Goal: Obtain resource: Download file/media

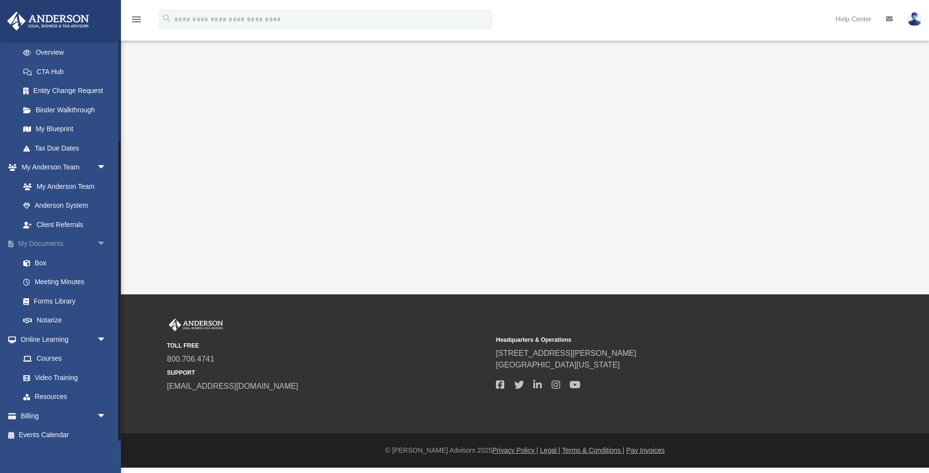
scroll to position [134, 0]
click at [42, 256] on link "Box" at bounding box center [67, 263] width 107 height 19
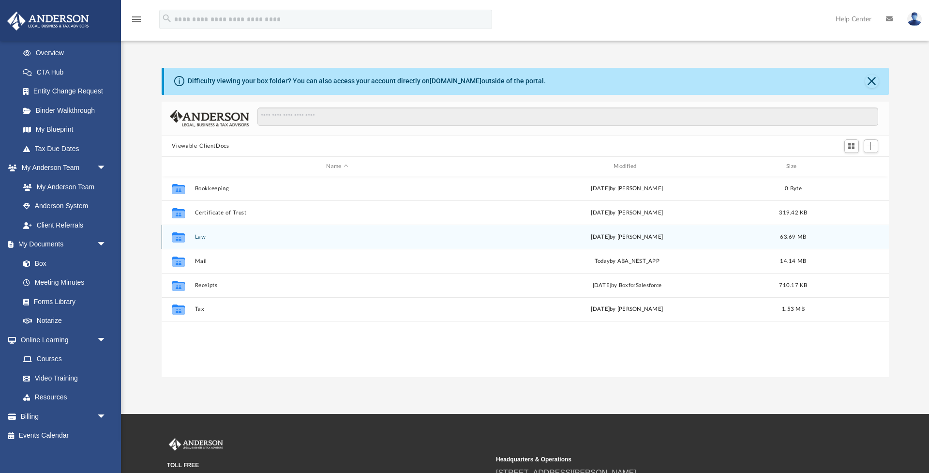
click at [196, 236] on button "Law" at bounding box center [338, 237] width 286 height 6
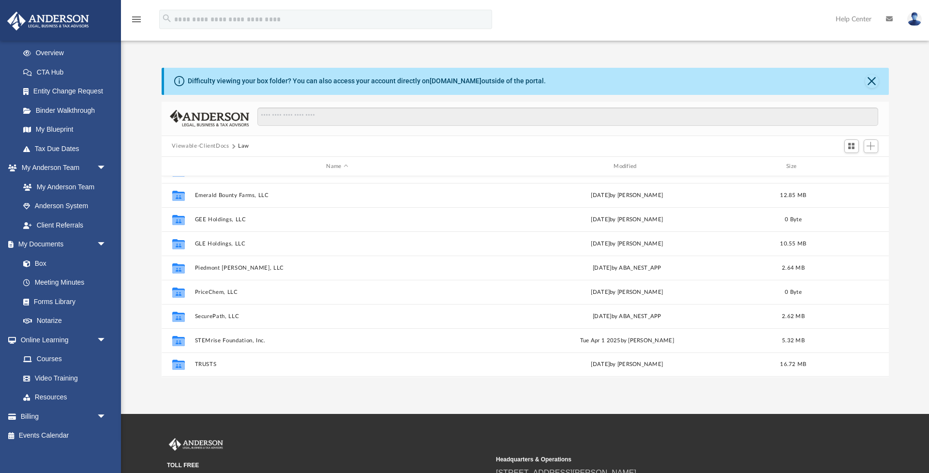
scroll to position [42, 0]
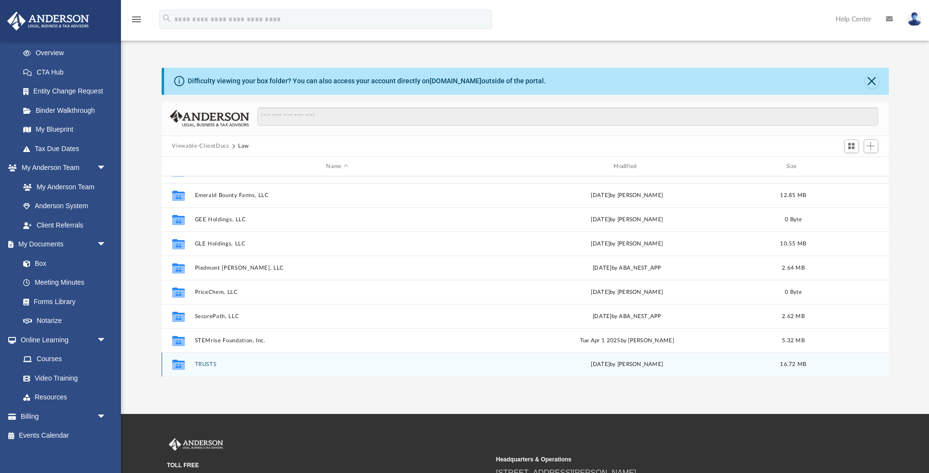
click at [208, 365] on button "TRUSTS" at bounding box center [338, 365] width 286 height 6
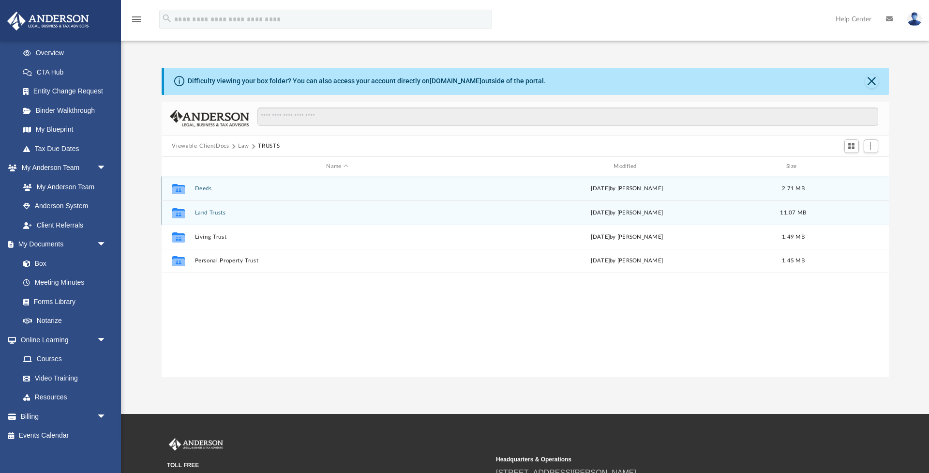
scroll to position [6, 0]
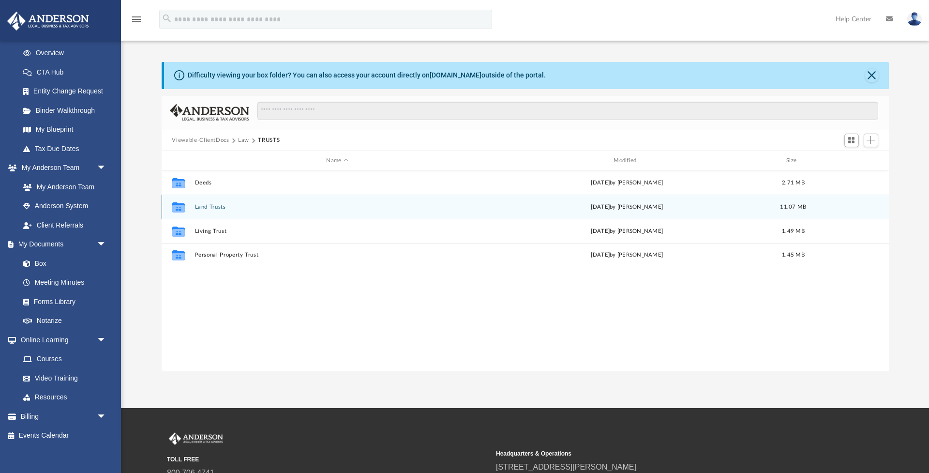
click at [211, 206] on button "Land Trusts" at bounding box center [338, 207] width 286 height 6
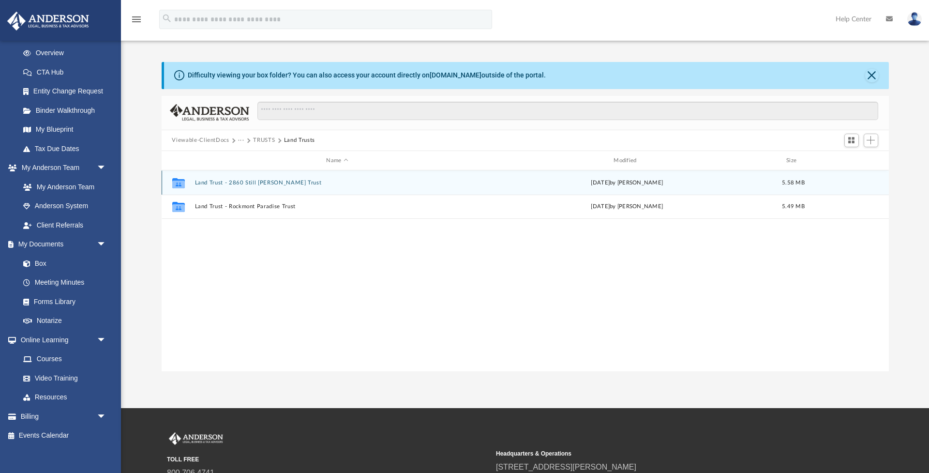
click at [277, 182] on button "Land Trust - 2860 Still [PERSON_NAME] Trust" at bounding box center [338, 183] width 286 height 6
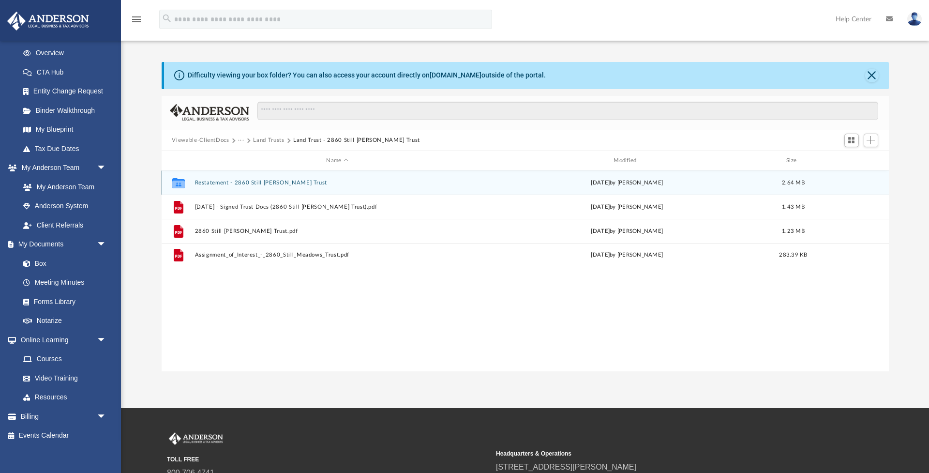
click at [279, 183] on button "Restatement - 2860 Still [PERSON_NAME] Trust" at bounding box center [338, 183] width 286 height 6
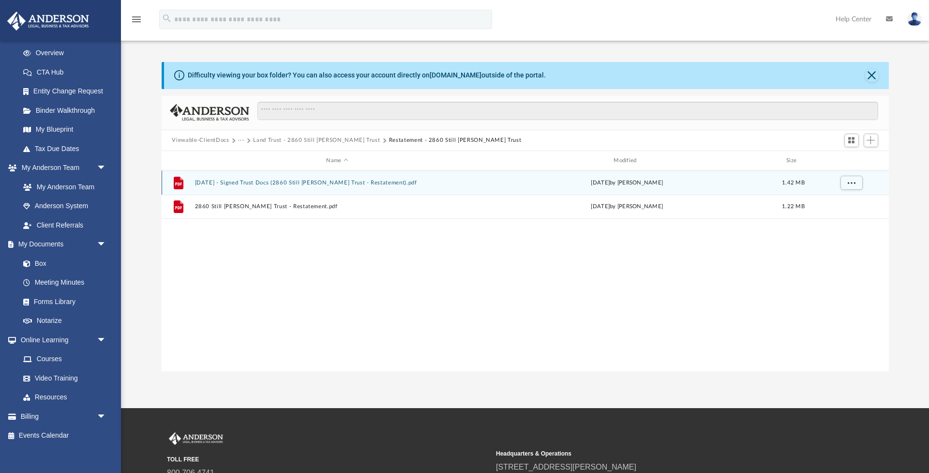
click at [330, 182] on button "[DATE] - Signed Trust Docs (2860 Still [PERSON_NAME] Trust - Restatement).pdf" at bounding box center [338, 183] width 286 height 6
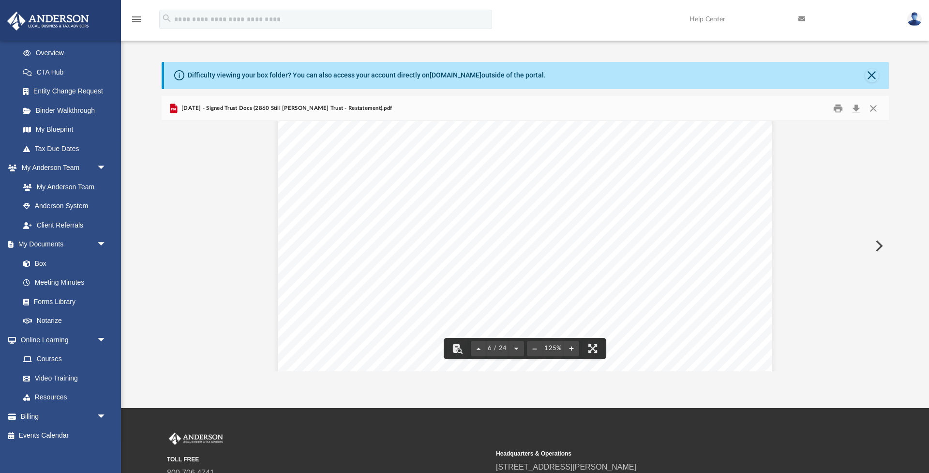
scroll to position [4012, 0]
click at [871, 105] on button "Close" at bounding box center [873, 108] width 17 height 15
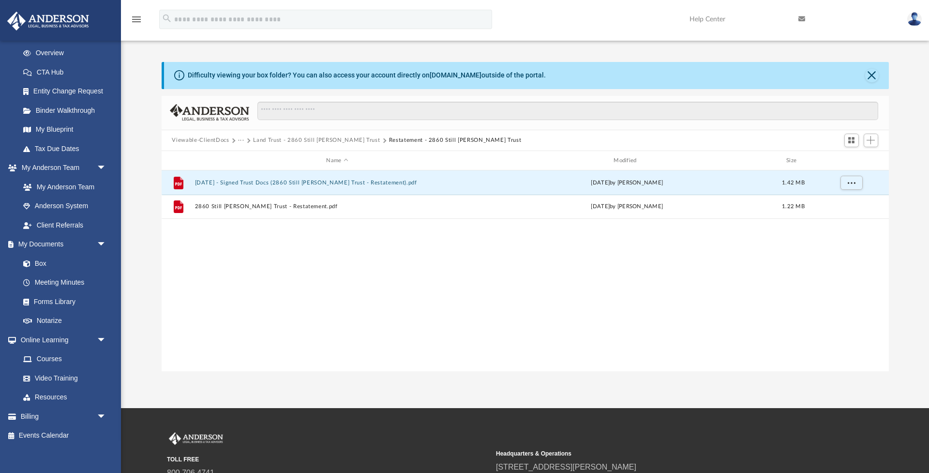
click at [339, 139] on button "Land Trust - 2860 Still [PERSON_NAME] Trust" at bounding box center [316, 140] width 127 height 9
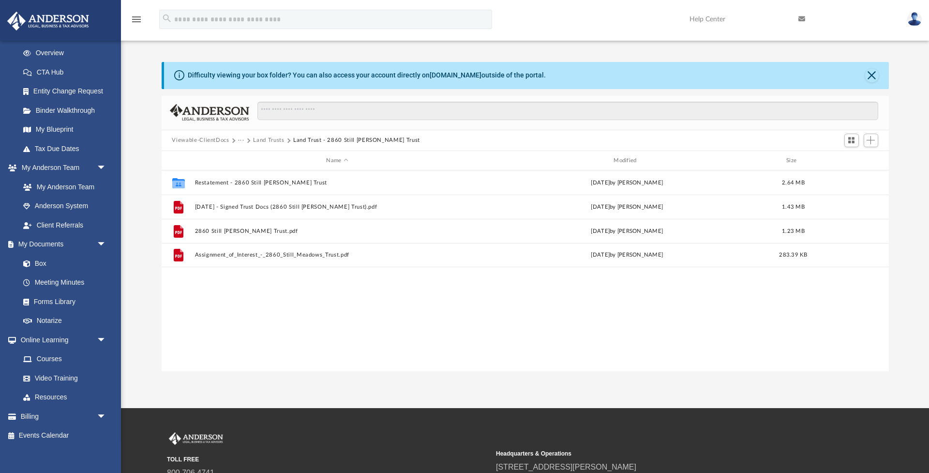
click at [272, 145] on div "Viewable-ClientDocs ··· Land Trusts Land Trust - 2860 Still [PERSON_NAME] Trust" at bounding box center [525, 140] width 727 height 21
click at [271, 141] on button "Land Trusts" at bounding box center [268, 140] width 31 height 9
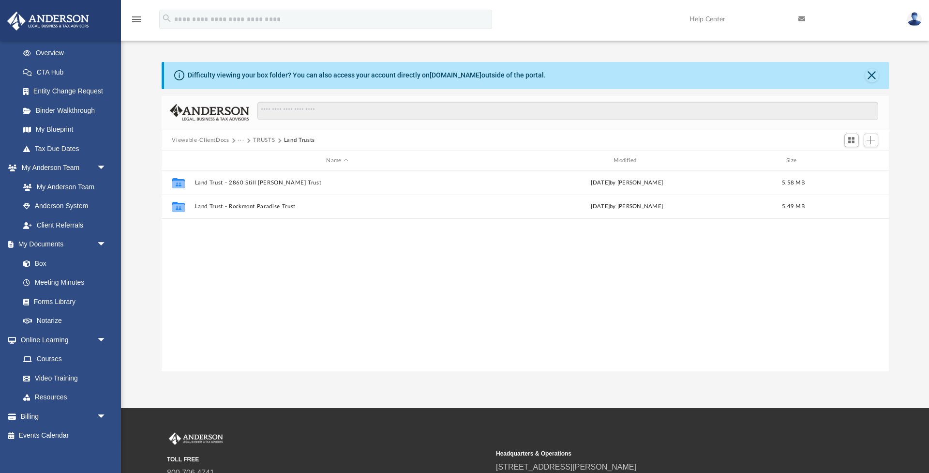
click at [261, 137] on button "TRUSTS" at bounding box center [264, 140] width 22 height 9
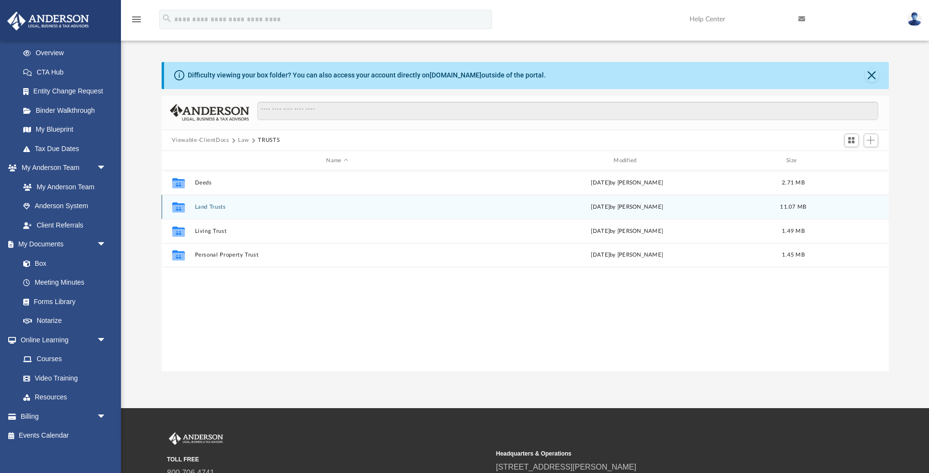
click at [223, 205] on button "Land Trusts" at bounding box center [338, 207] width 286 height 6
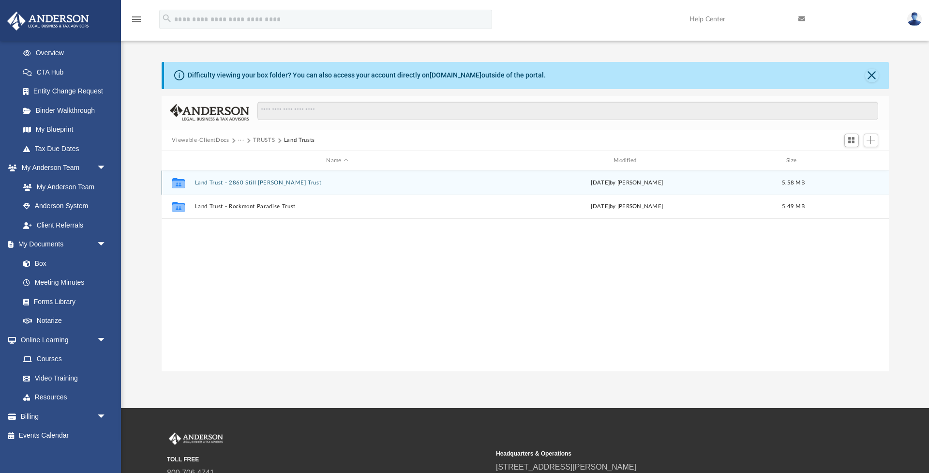
click at [281, 184] on button "Land Trust - 2860 Still [PERSON_NAME] Trust" at bounding box center [338, 183] width 286 height 6
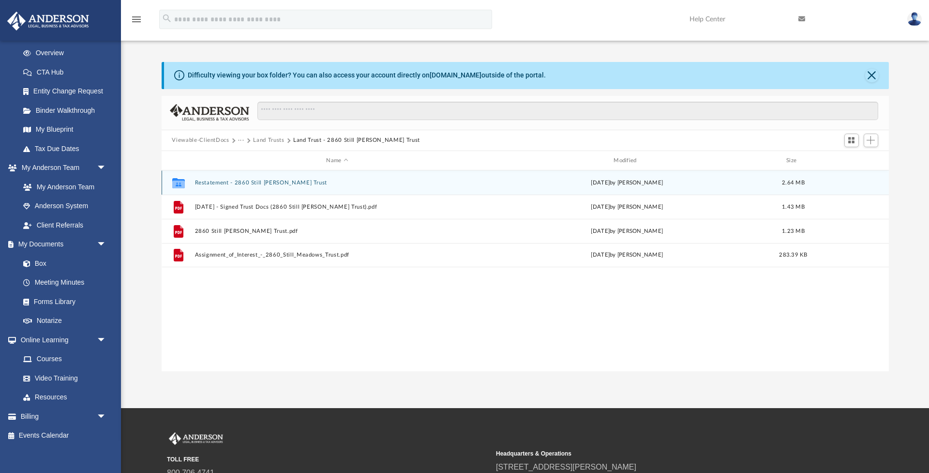
click at [266, 183] on button "Restatement - 2860 Still [PERSON_NAME] Trust" at bounding box center [338, 183] width 286 height 6
